Goal: Information Seeking & Learning: Understand process/instructions

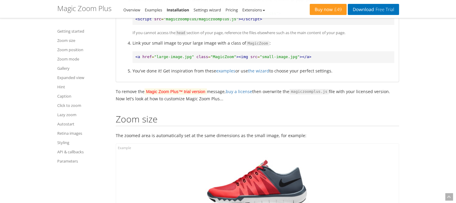
scroll to position [398, 0]
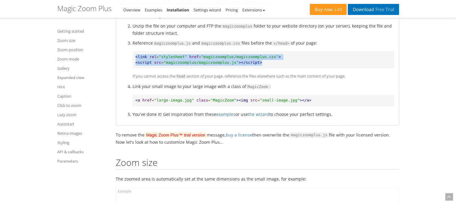
drag, startPoint x: 135, startPoint y: 56, endPoint x: 281, endPoint y: 63, distance: 145.8
click at [281, 63] on pre "<link rel = "stylesheet" href = "magiczoomplus/magiczoomplus.css" > <script src…" at bounding box center [263, 59] width 262 height 17
copy pre "<link rel = "stylesheet" href = "magiczoomplus/magiczoomplus.css" > <script src…"
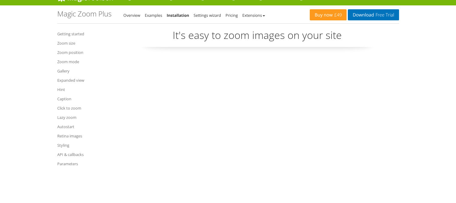
scroll to position [0, 0]
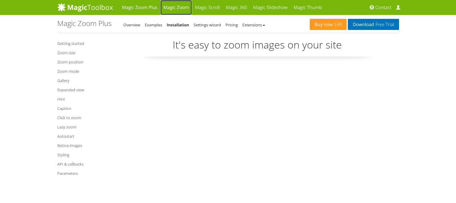
click at [170, 4] on link "Magic Zoom" at bounding box center [175, 7] width 31 height 15
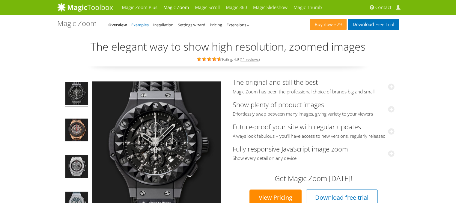
click at [137, 25] on link "Examples" at bounding box center [139, 24] width 17 height 5
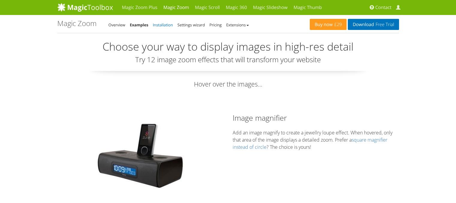
click at [167, 25] on link "Installation" at bounding box center [163, 24] width 20 height 5
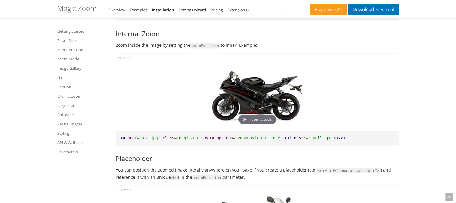
scroll to position [902, 0]
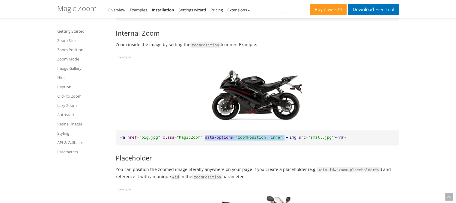
drag, startPoint x: 197, startPoint y: 137, endPoint x: 269, endPoint y: 137, distance: 72.8
click at [269, 137] on pre "<a href = "big.jpg" class = "MagicZoom" data-options = "zoomPosition: inner" ><…" at bounding box center [257, 137] width 283 height 15
copy pre "data-options = "zoomPosition: inner""
click at [284, 177] on p "You can position the zoomed image literally anywhere on your page if you create…" at bounding box center [257, 173] width 283 height 14
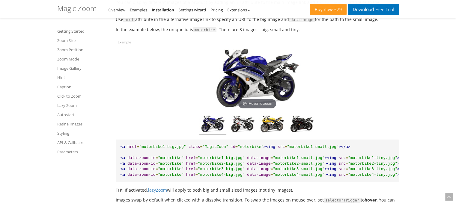
scroll to position [1997, 0]
click at [250, 123] on img at bounding box center [242, 125] width 27 height 20
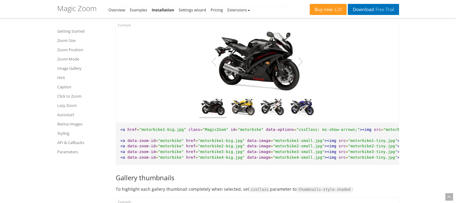
scroll to position [2377, 0]
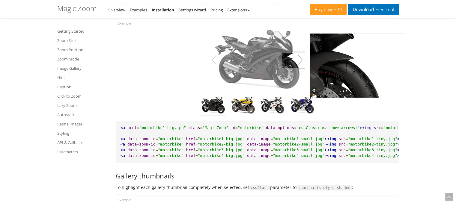
click at [301, 66] on button "button" at bounding box center [300, 60] width 10 height 17
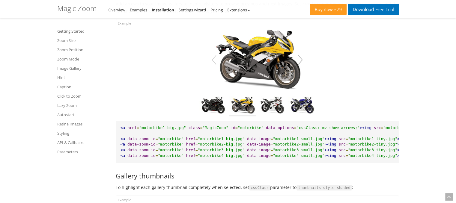
click at [301, 66] on button "button" at bounding box center [300, 60] width 10 height 17
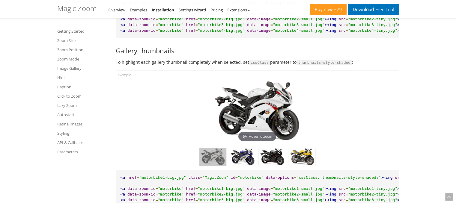
scroll to position [2505, 0]
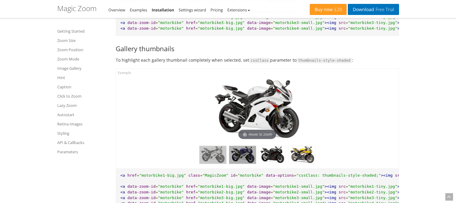
click at [245, 159] on img at bounding box center [242, 155] width 27 height 18
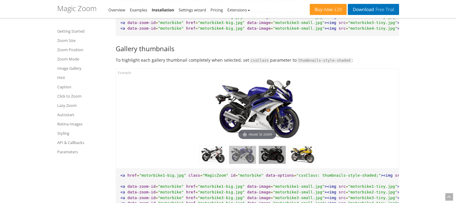
click at [268, 159] on img at bounding box center [272, 155] width 27 height 18
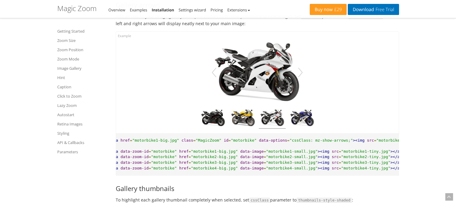
scroll to position [0, 0]
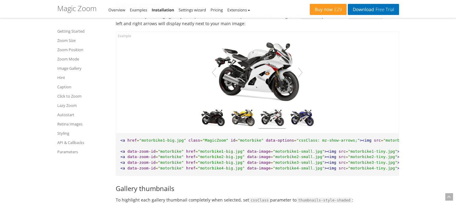
click at [237, 153] on pre "<a href = "motorbike1-big.jpg" class = "MagicZoom" id = "motorbike" data-option…" at bounding box center [257, 154] width 283 height 42
